Goal: Navigation & Orientation: Understand site structure

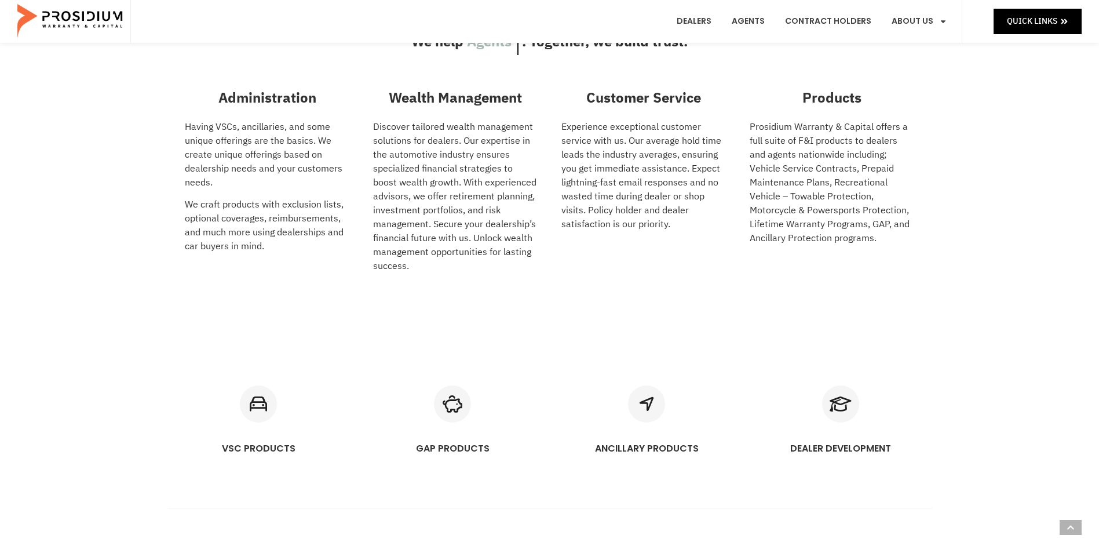
scroll to position [507, 0]
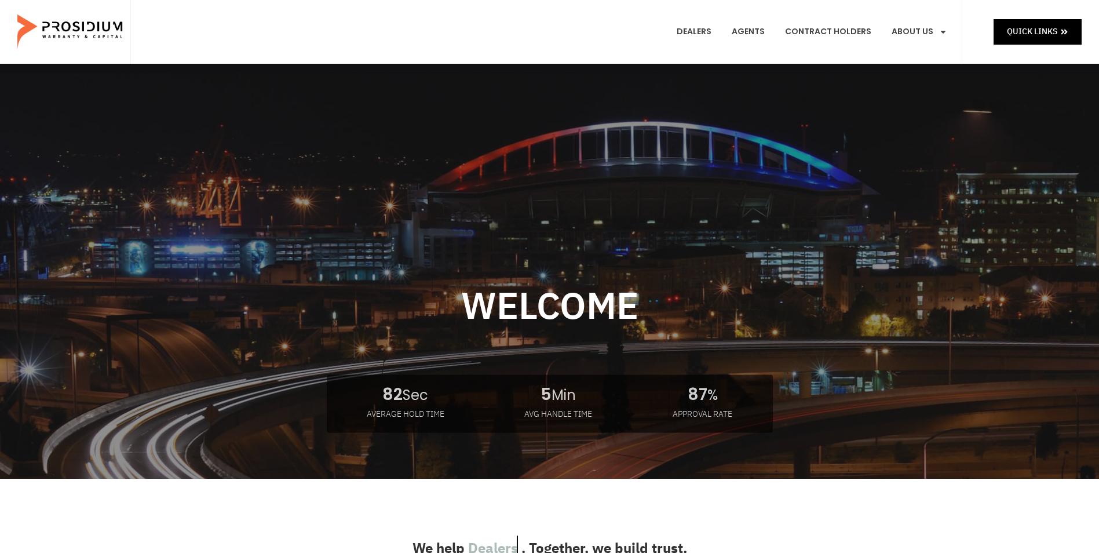
click at [708, 30] on e-page-transition at bounding box center [549, 276] width 1099 height 553
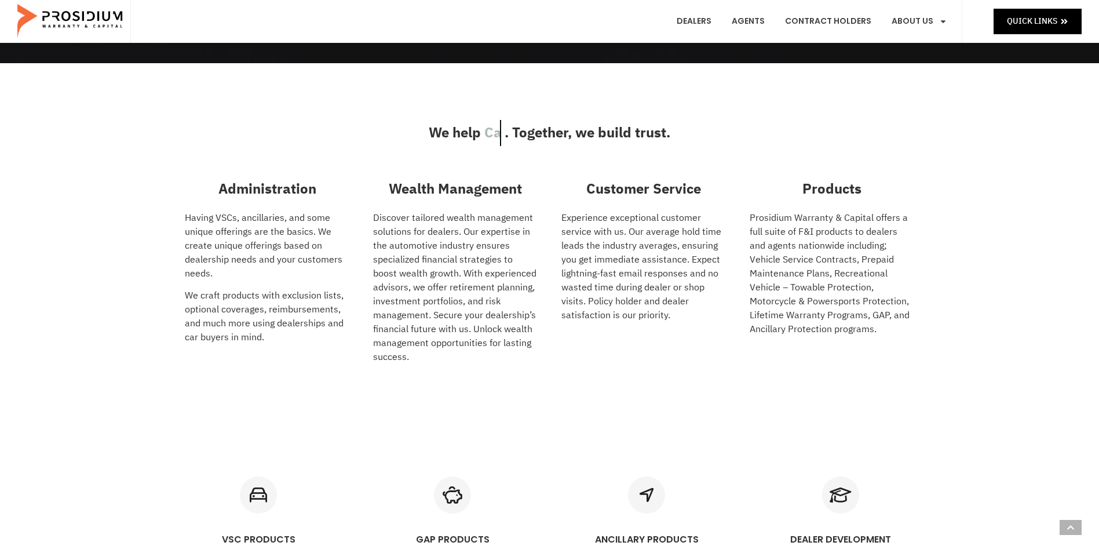
scroll to position [348, 0]
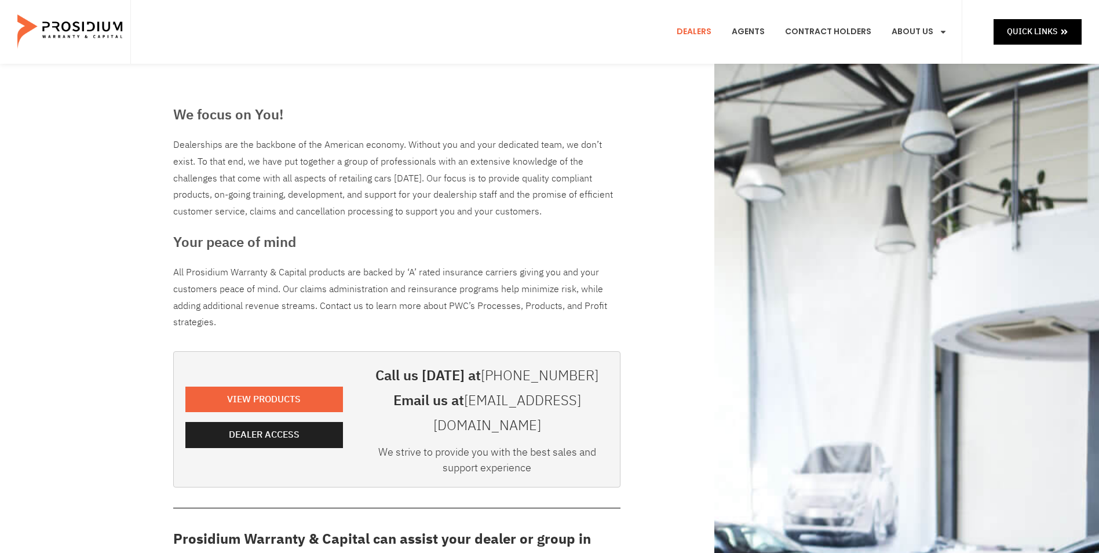
click at [917, 32] on e-page-transition at bounding box center [549, 276] width 1099 height 553
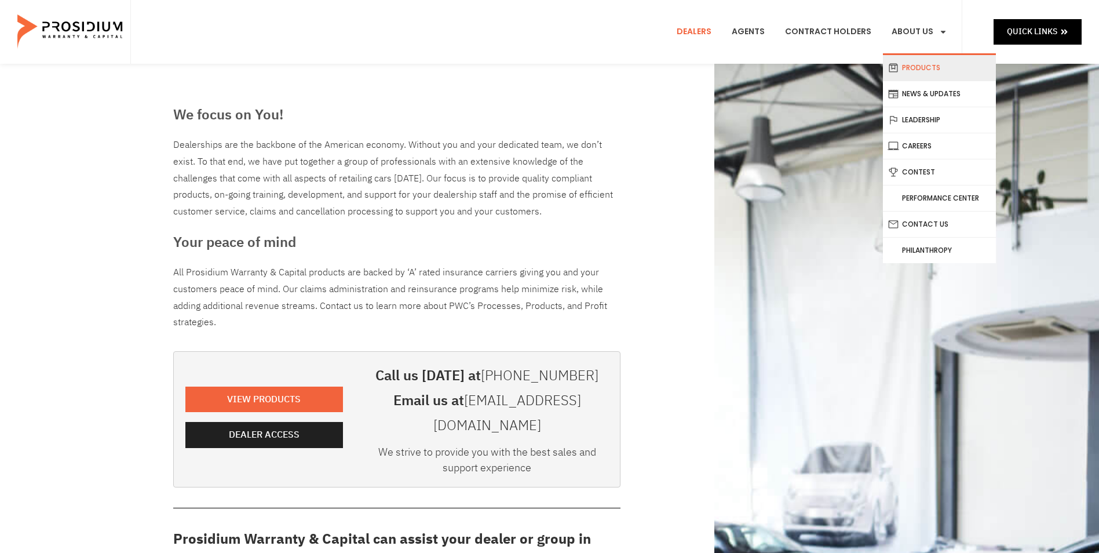
click at [922, 73] on link "Products" at bounding box center [939, 67] width 113 height 25
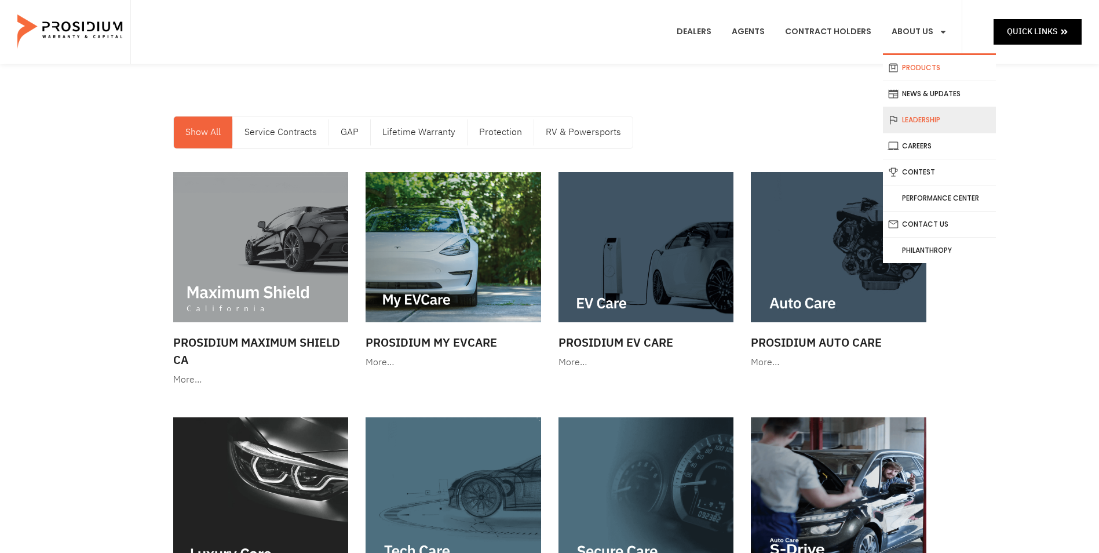
click at [924, 124] on link "Leadership" at bounding box center [939, 119] width 113 height 25
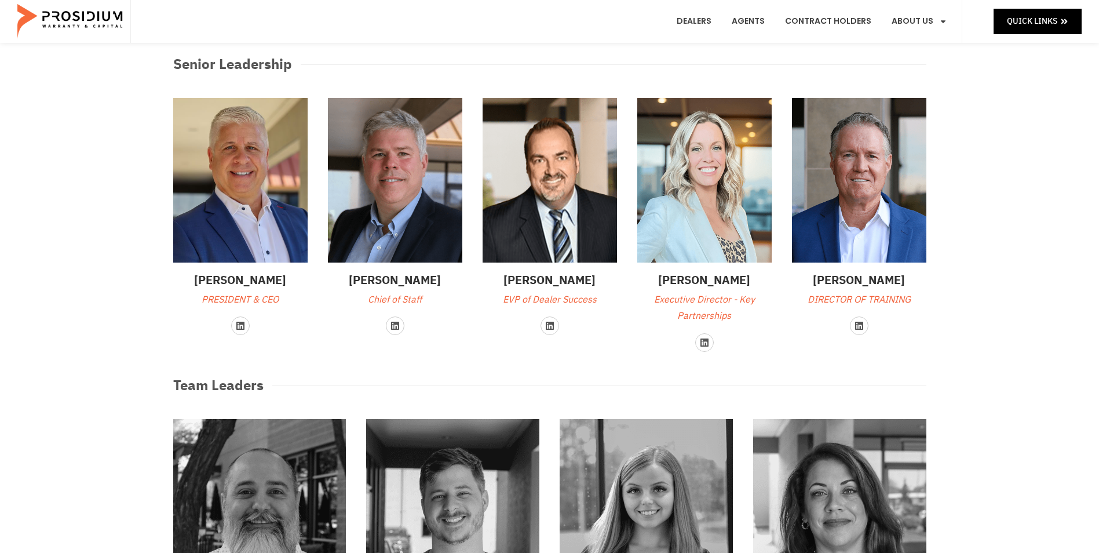
scroll to position [174, 0]
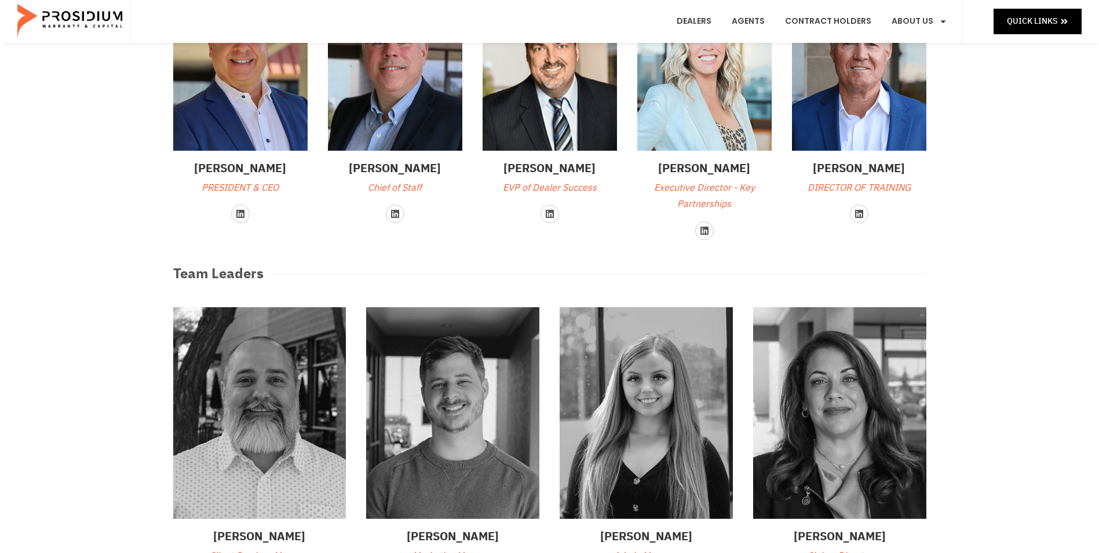
click at [61, 24] on img at bounding box center [70, 21] width 107 height 35
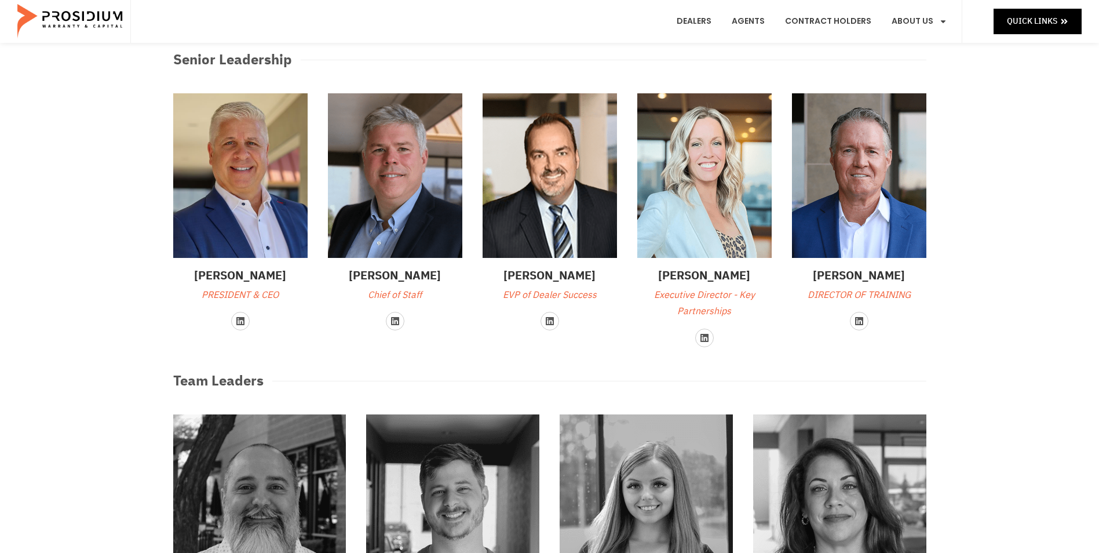
scroll to position [0, 0]
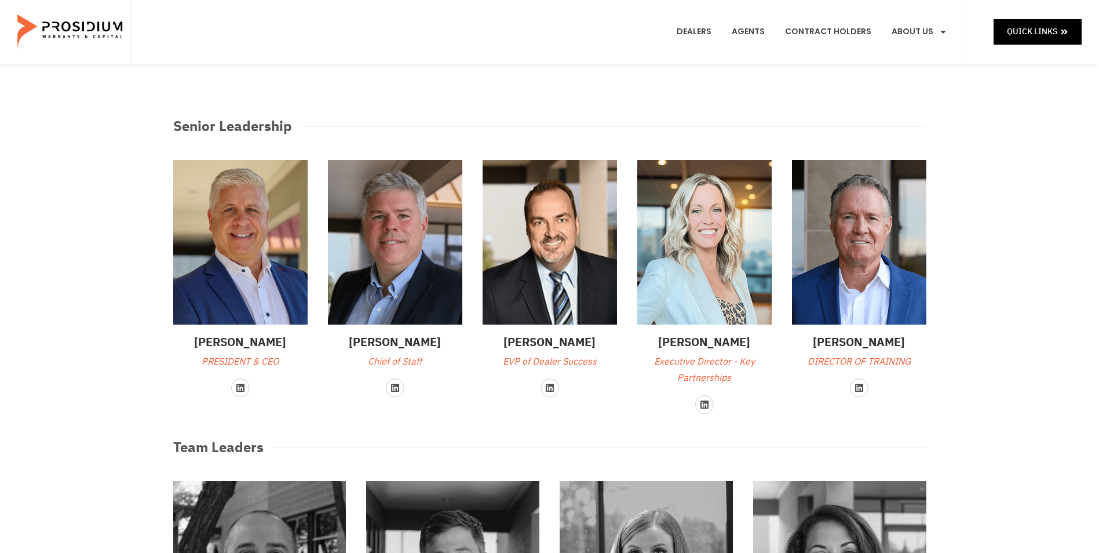
click at [83, 31] on img at bounding box center [70, 32] width 107 height 58
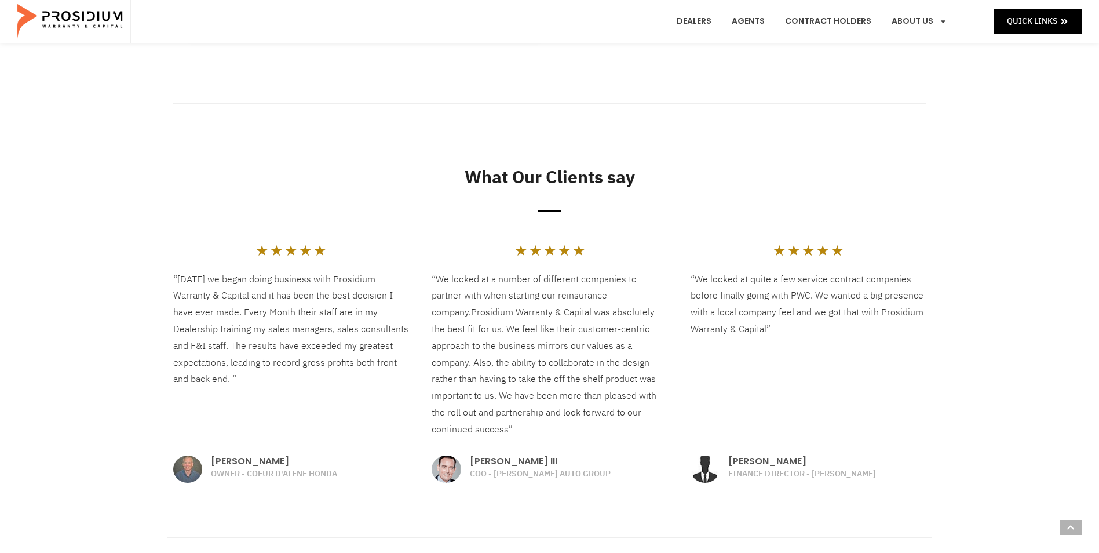
scroll to position [1390, 0]
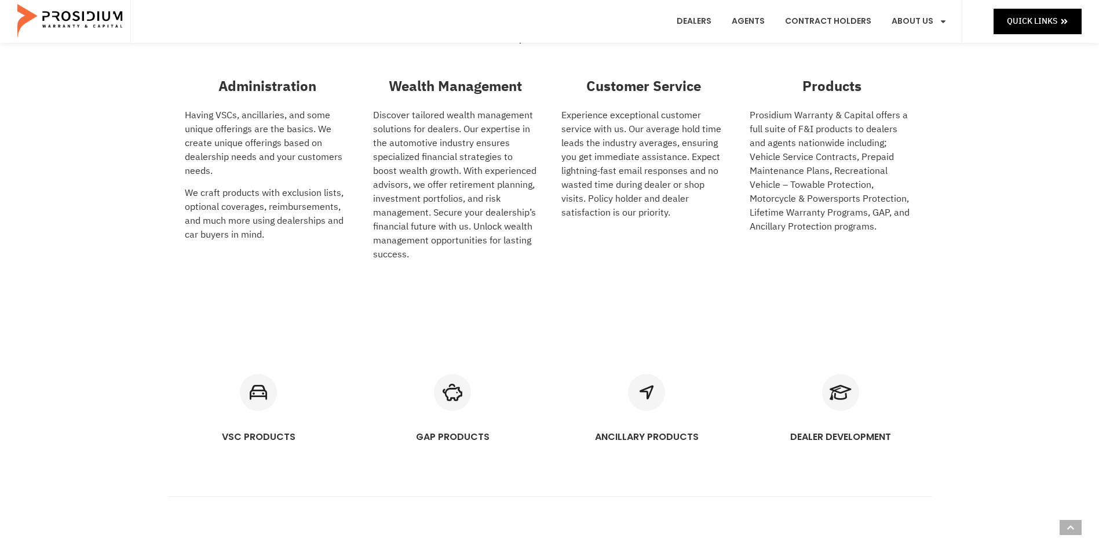
scroll to position [579, 0]
